Goal: Task Accomplishment & Management: Manage account settings

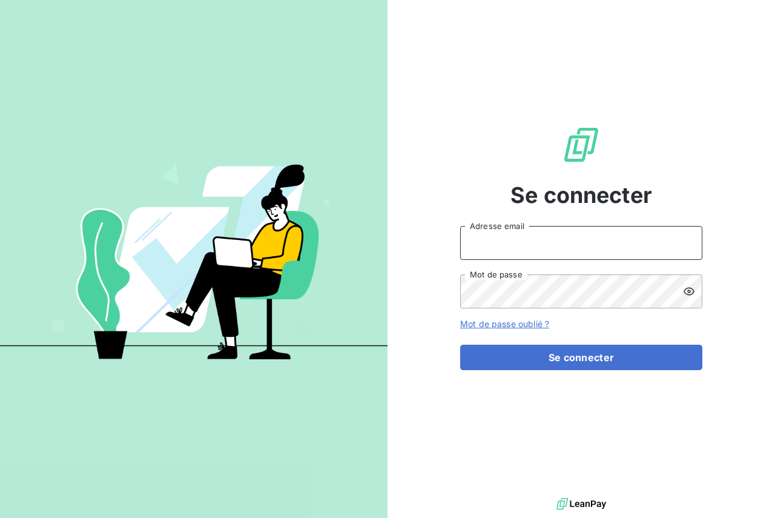
type input "[PERSON_NAME][EMAIL_ADDRESS][DOMAIN_NAME]"
click at [690, 289] on icon at bounding box center [689, 291] width 12 height 12
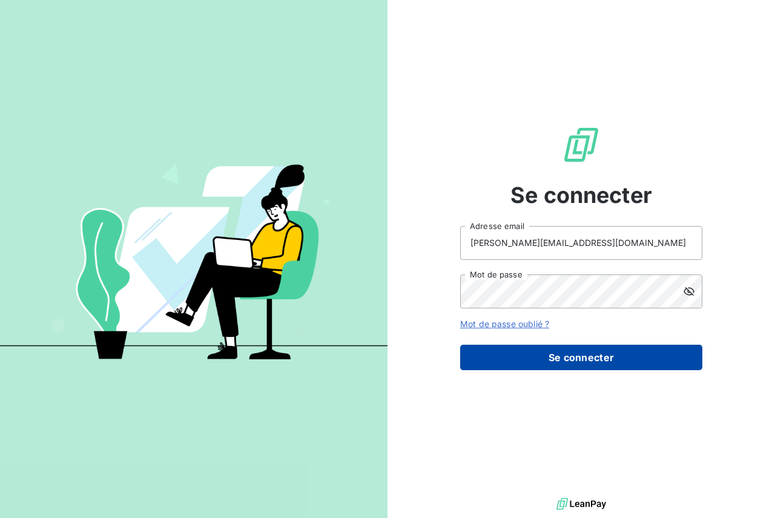
click at [533, 356] on button "Se connecter" at bounding box center [581, 357] width 242 height 25
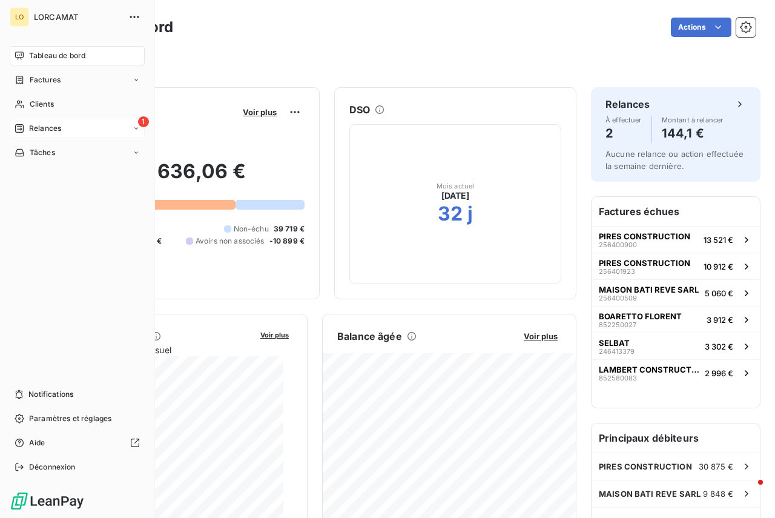
click at [134, 126] on icon at bounding box center [136, 128] width 7 height 7
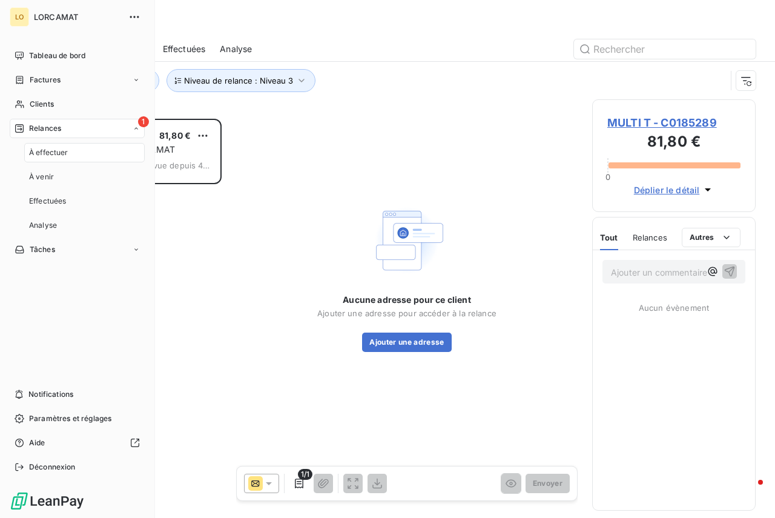
scroll to position [390, 154]
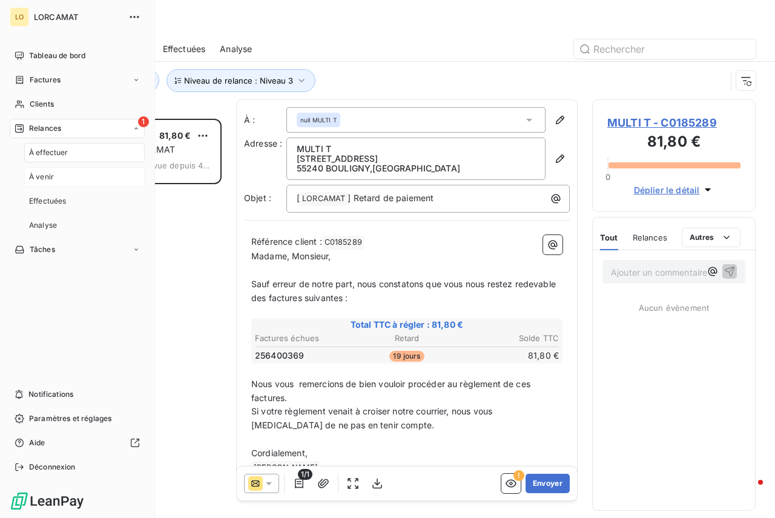
click at [54, 178] on div "À venir" at bounding box center [84, 176] width 120 height 19
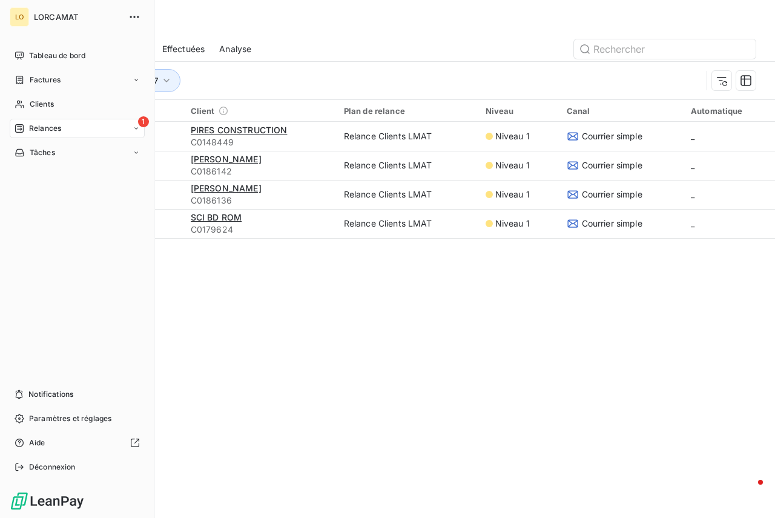
click at [100, 129] on div "1 Relances" at bounding box center [77, 128] width 135 height 19
drag, startPoint x: 60, startPoint y: 151, endPoint x: 80, endPoint y: 153, distance: 20.1
click at [61, 152] on span "À effectuer" at bounding box center [48, 152] width 39 height 11
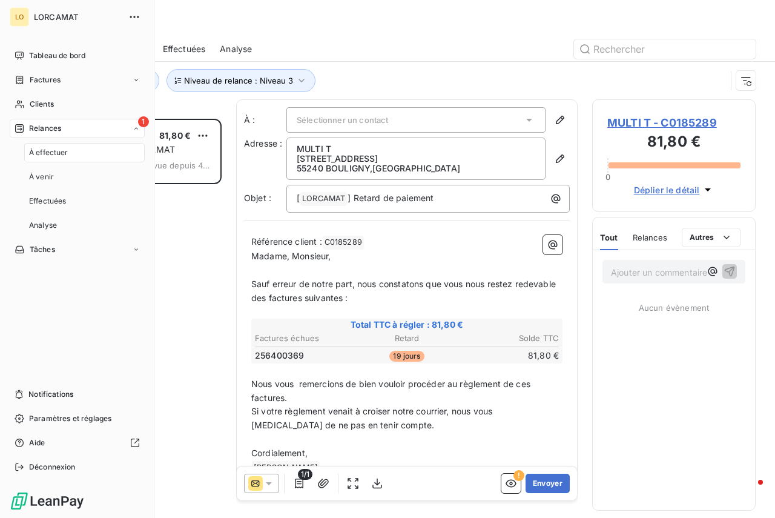
scroll to position [390, 154]
